Goal: Transaction & Acquisition: Purchase product/service

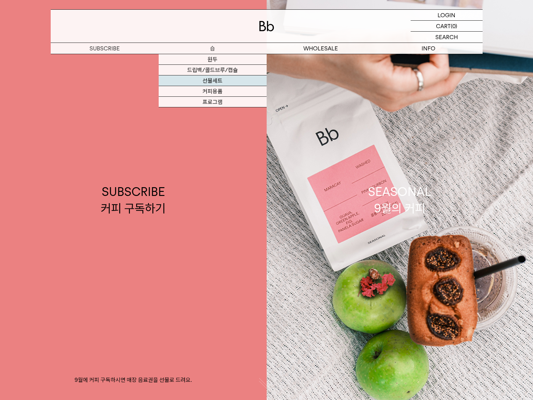
click at [218, 79] on link "선물세트" at bounding box center [213, 80] width 108 height 11
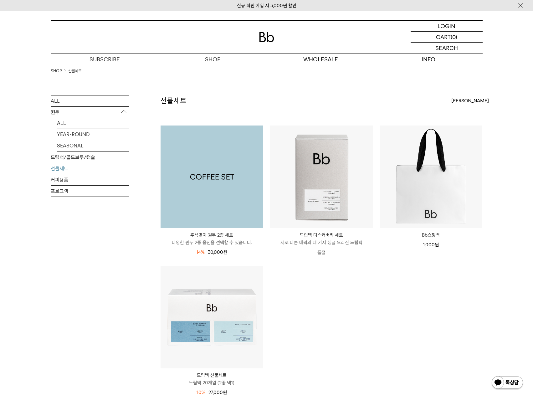
click at [201, 195] on img at bounding box center [212, 176] width 103 height 103
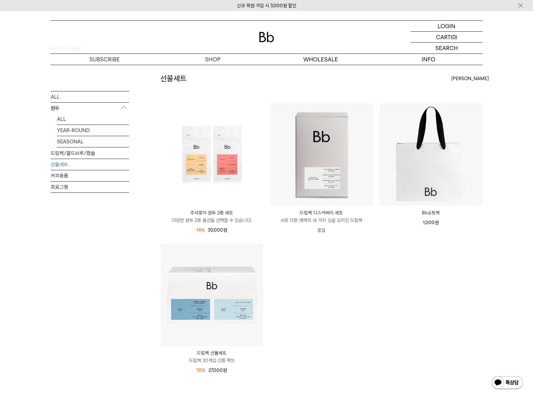
scroll to position [94, 0]
